Goal: Task Accomplishment & Management: Use online tool/utility

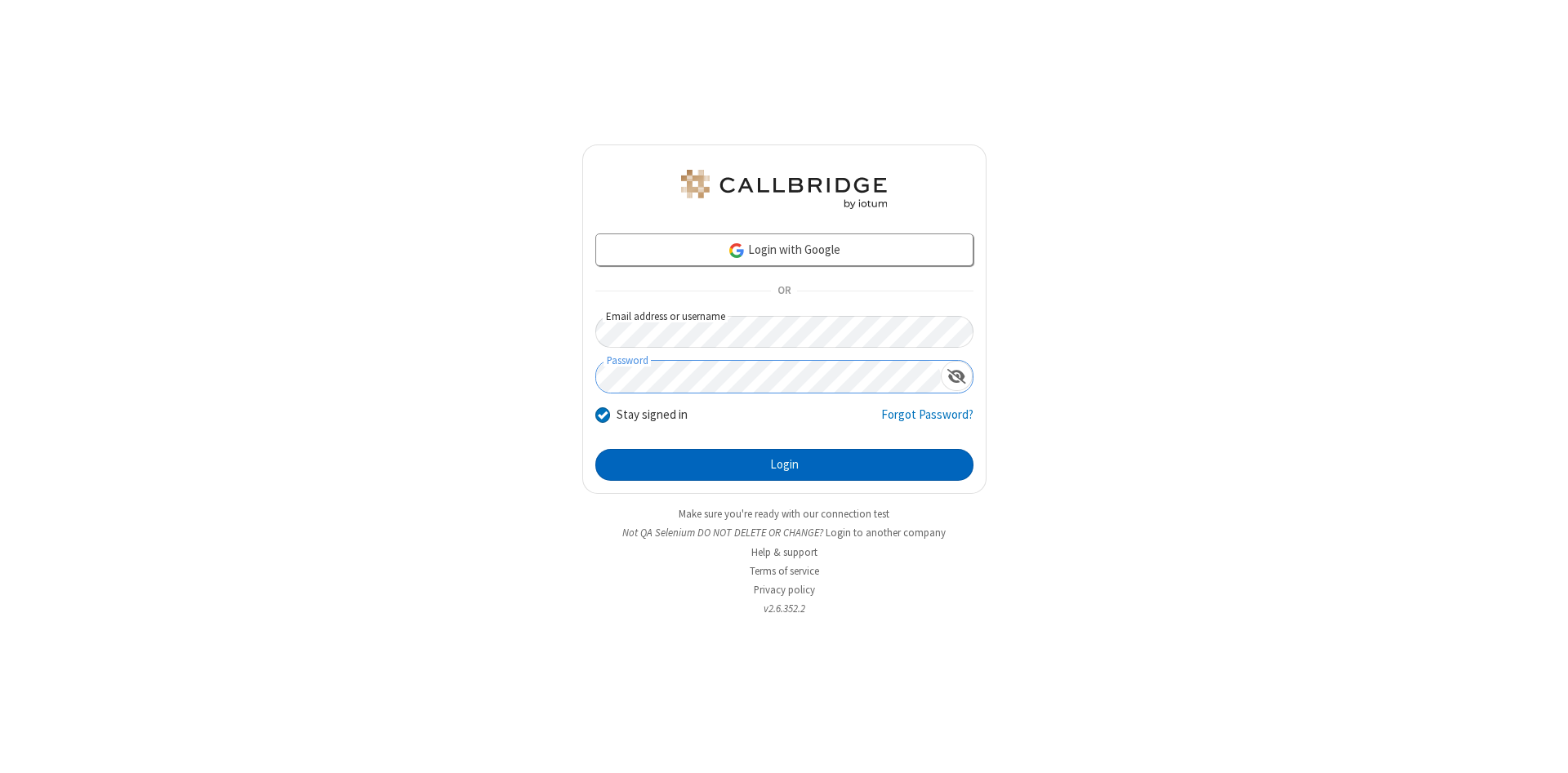
click at [784, 465] on button "Login" at bounding box center [784, 465] width 378 height 33
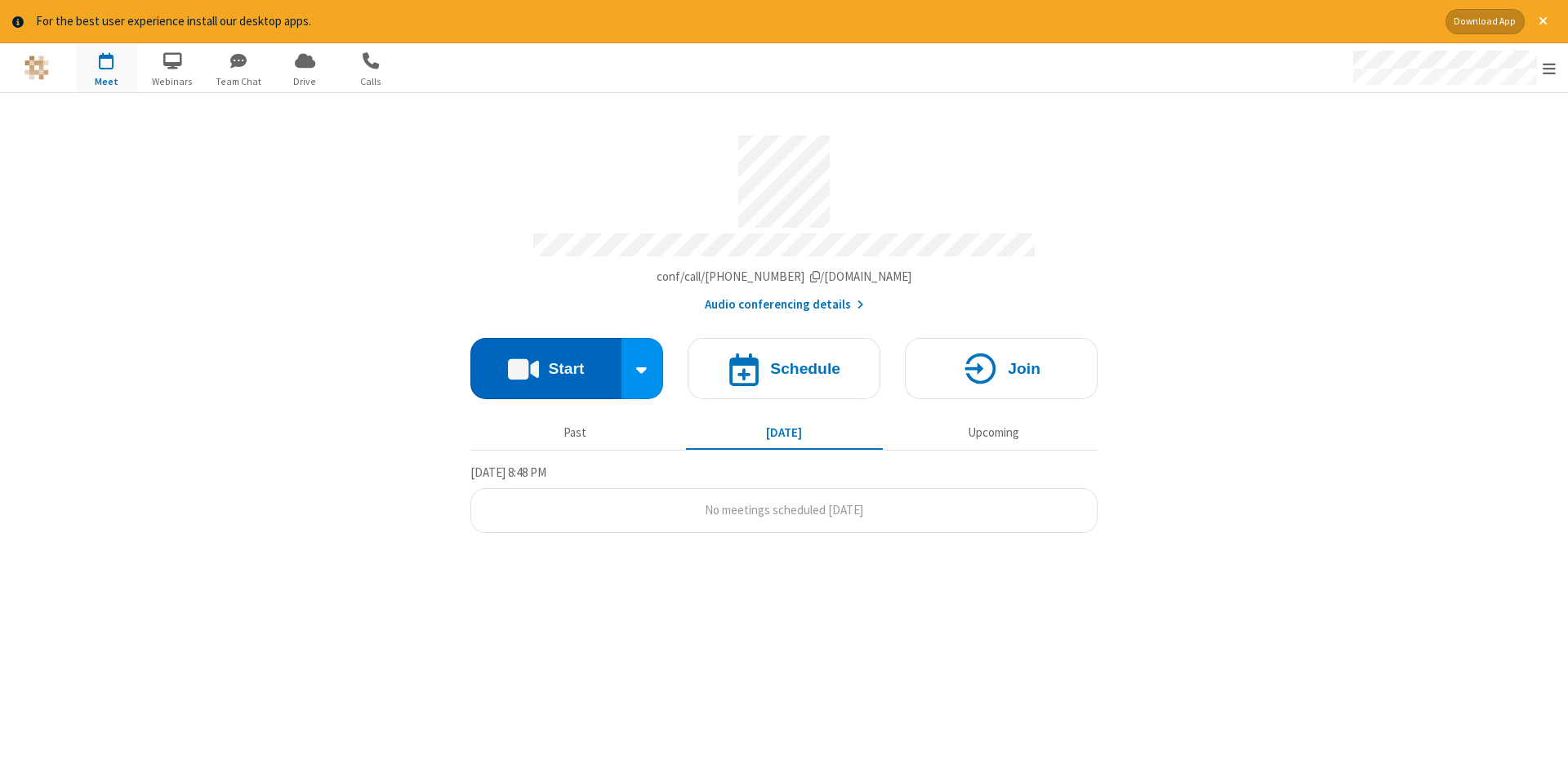
click at [545, 363] on button "Start" at bounding box center [545, 368] width 151 height 61
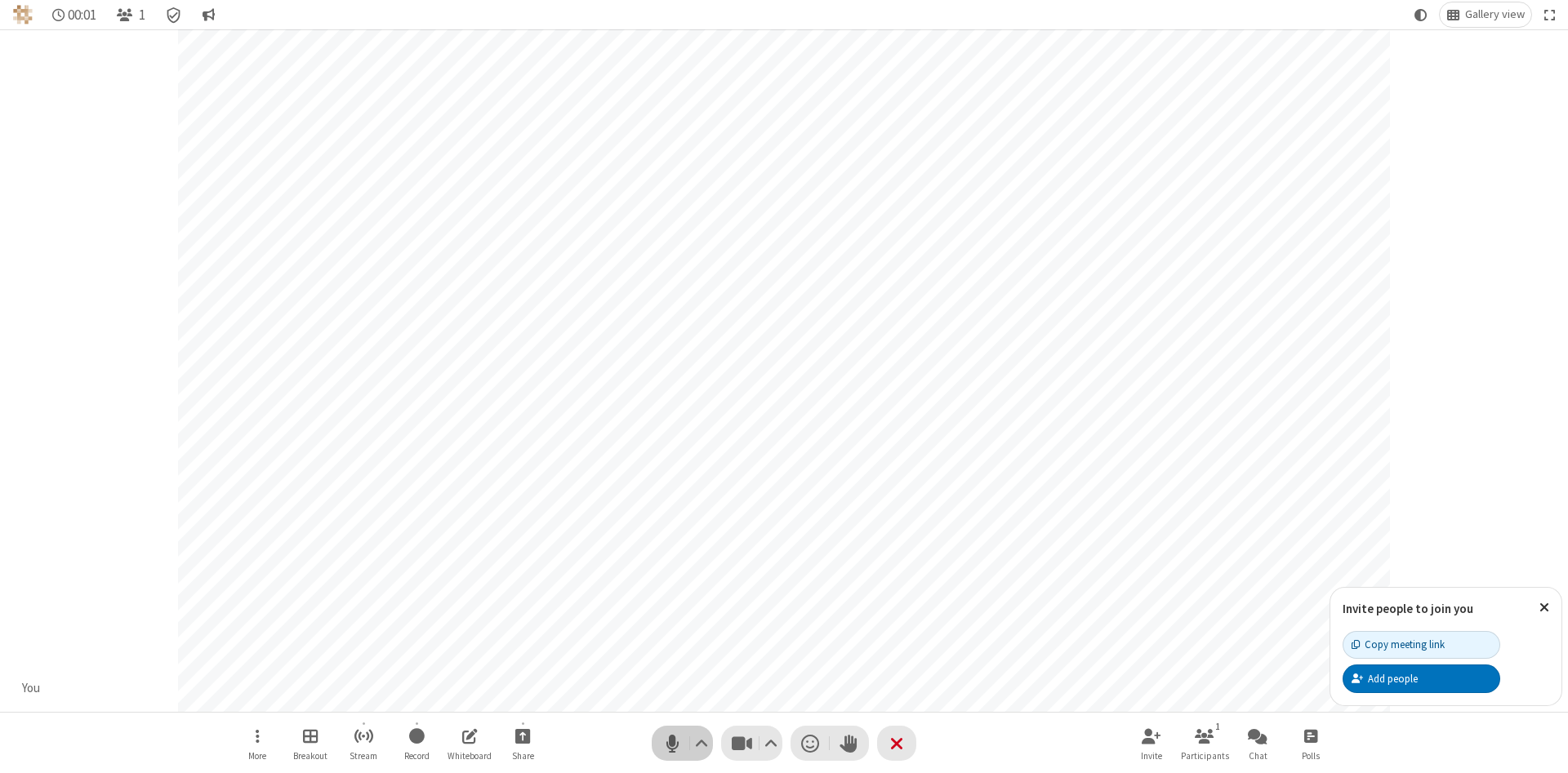
click at [672, 743] on span "Mute (Alt+A)" at bounding box center [671, 744] width 24 height 23
click at [672, 743] on span "Unmute (Alt+A)" at bounding box center [671, 744] width 24 height 23
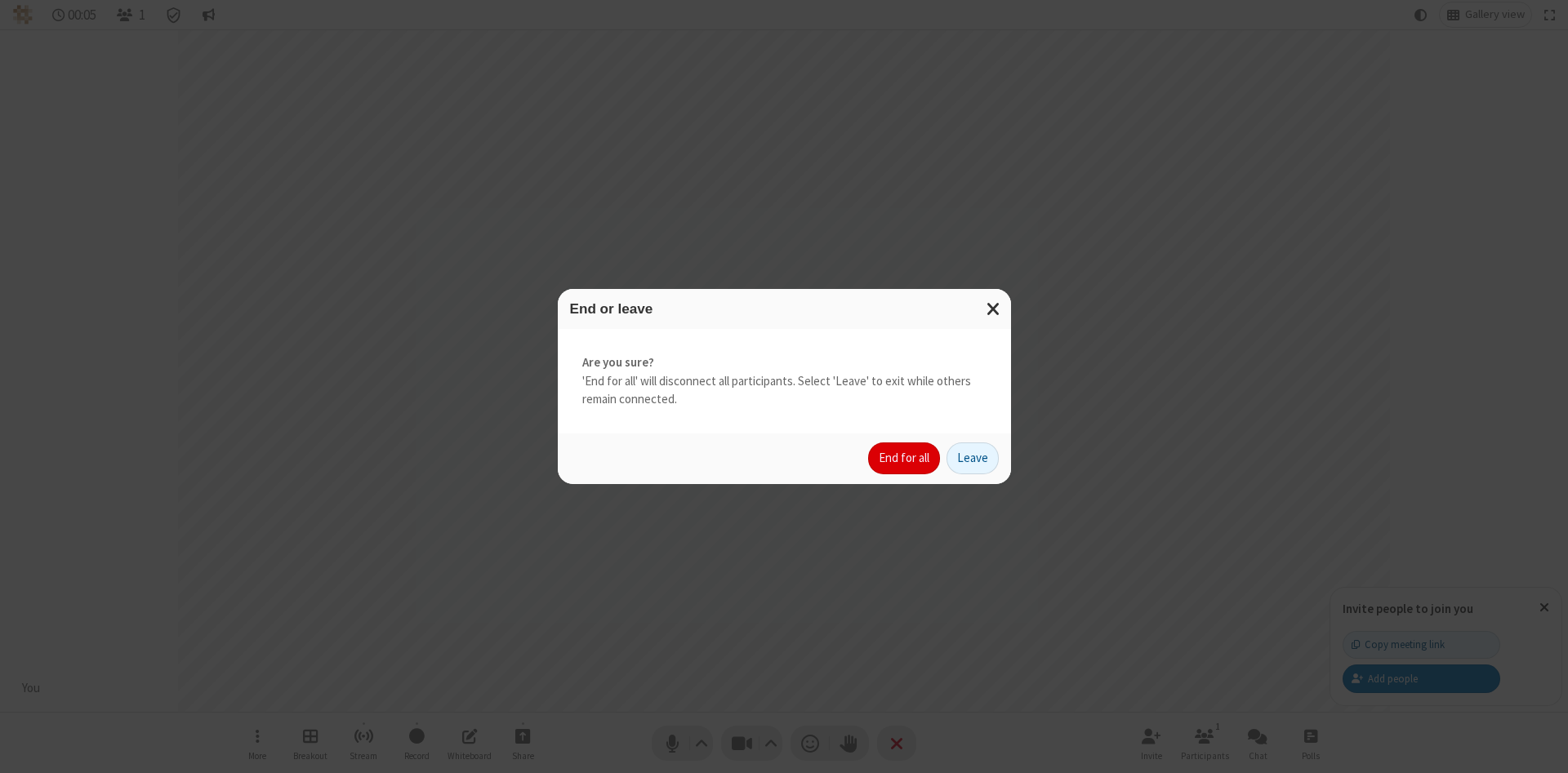
click at [905, 458] on button "End for all" at bounding box center [904, 459] width 72 height 33
